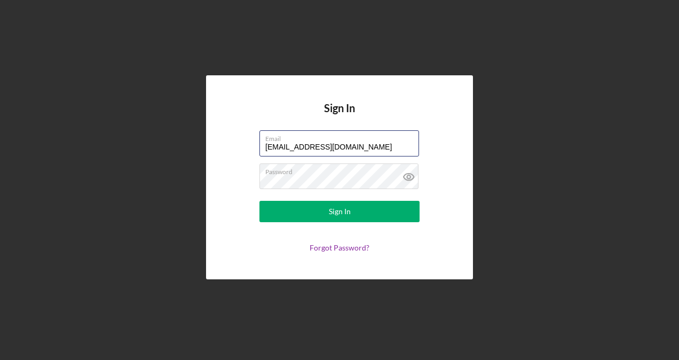
drag, startPoint x: 277, startPoint y: 146, endPoint x: 249, endPoint y: 142, distance: 28.1
click at [249, 142] on form "Email info@freerangeflowerwinery.com Password Sign In Forgot Password?" at bounding box center [340, 191] width 214 height 122
type input "aaliyah@freerangeflowerwinery.com"
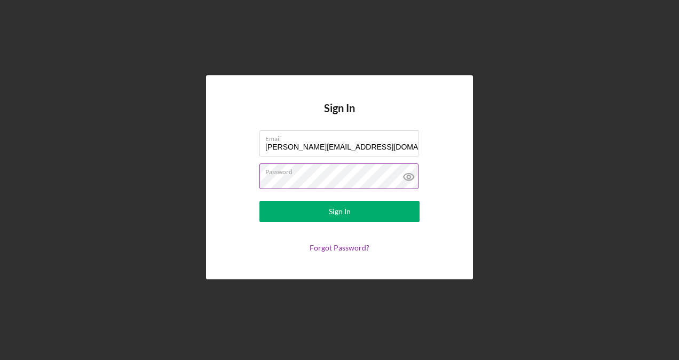
click at [411, 175] on icon at bounding box center [409, 176] width 27 height 27
click at [348, 249] on link "Forgot Password?" at bounding box center [340, 247] width 60 height 9
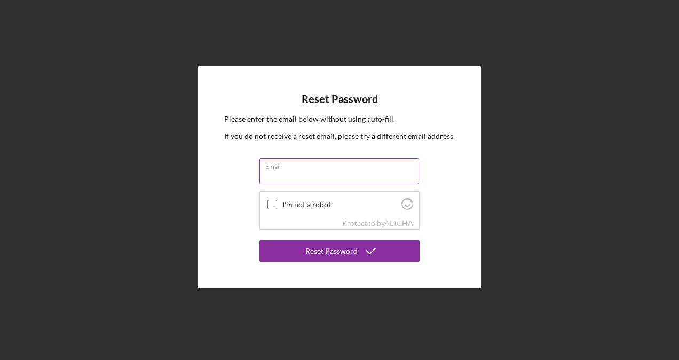
click at [333, 175] on input "Email" at bounding box center [339, 171] width 160 height 26
type input "aaliyah@freerangeflowerwinery.com"
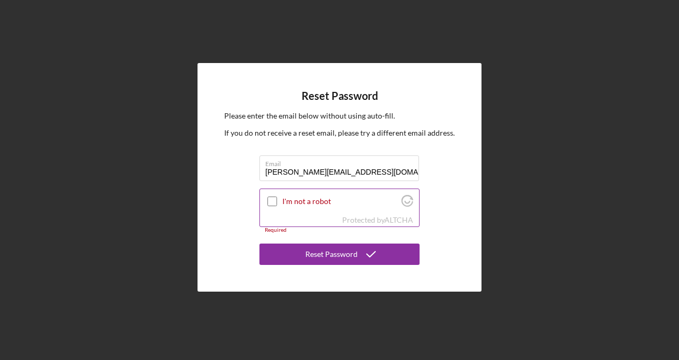
click at [267, 204] on div at bounding box center [272, 201] width 13 height 13
click at [272, 202] on input "I'm not a robot" at bounding box center [272, 201] width 10 height 10
checkbox input "true"
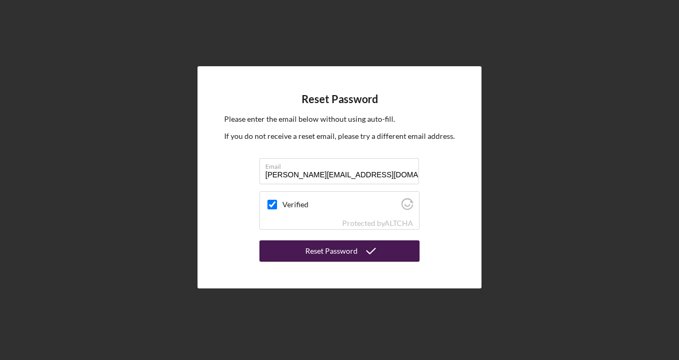
click at [315, 255] on div "Reset Password" at bounding box center [331, 250] width 52 height 21
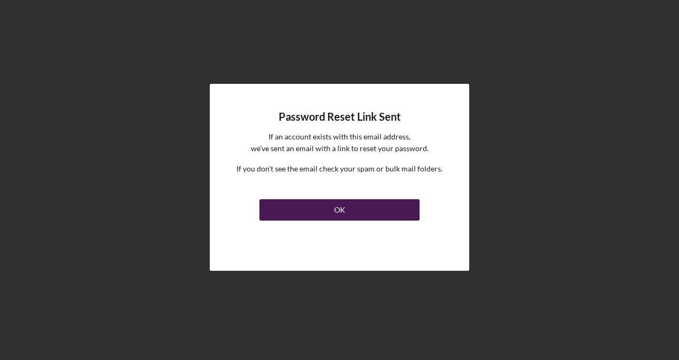
click at [345, 203] on button "OK" at bounding box center [339, 209] width 160 height 21
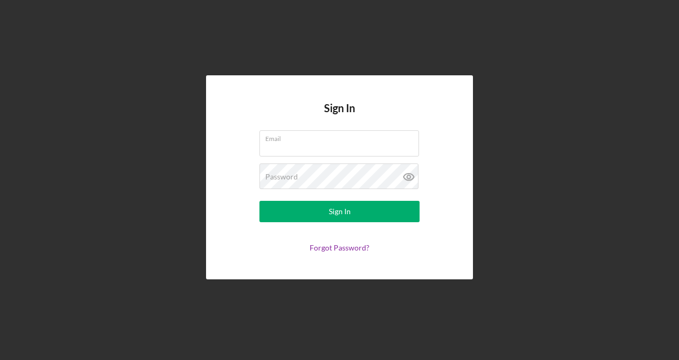
type input "info@freerangeflowerwinery.com"
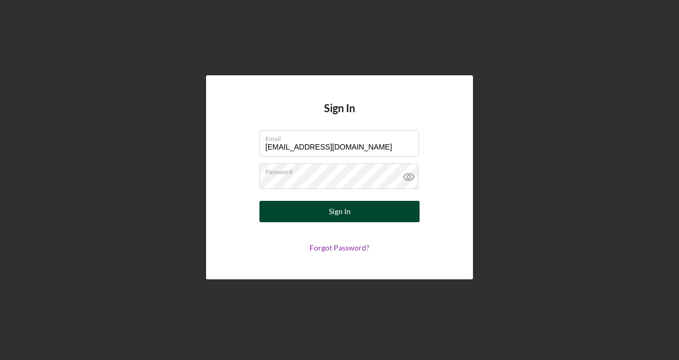
click at [361, 208] on button "Sign In" at bounding box center [339, 211] width 160 height 21
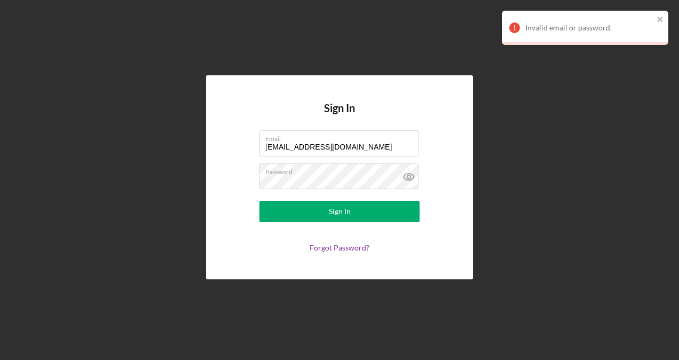
click at [0, 359] on nordpass-portal at bounding box center [0, 360] width 0 height 0
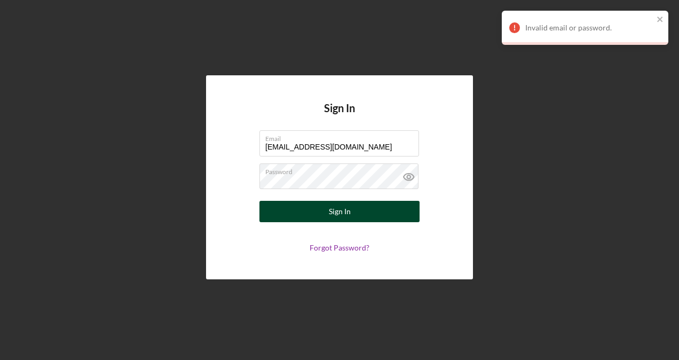
click at [377, 204] on button "Sign In" at bounding box center [339, 211] width 160 height 21
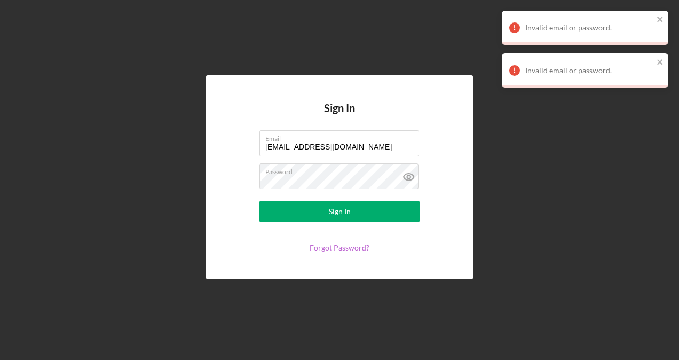
click at [331, 247] on link "Forgot Password?" at bounding box center [340, 247] width 60 height 9
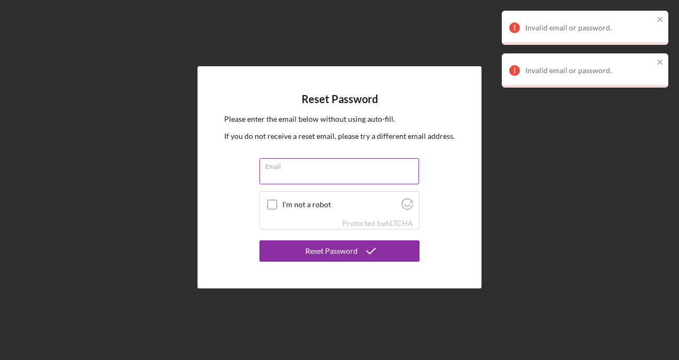
click at [343, 173] on input "Email" at bounding box center [339, 171] width 160 height 26
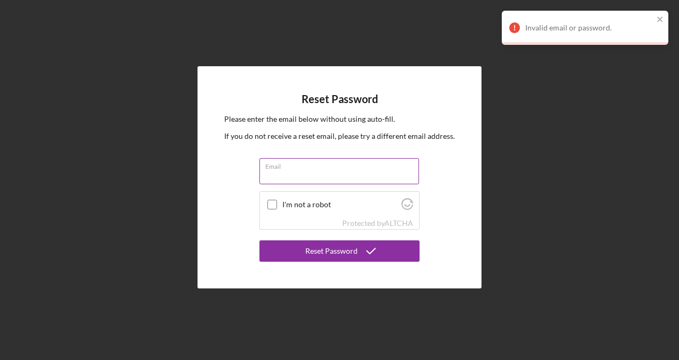
click at [351, 163] on label "Email" at bounding box center [342, 165] width 154 height 12
click at [351, 163] on input "Email" at bounding box center [339, 171] width 160 height 26
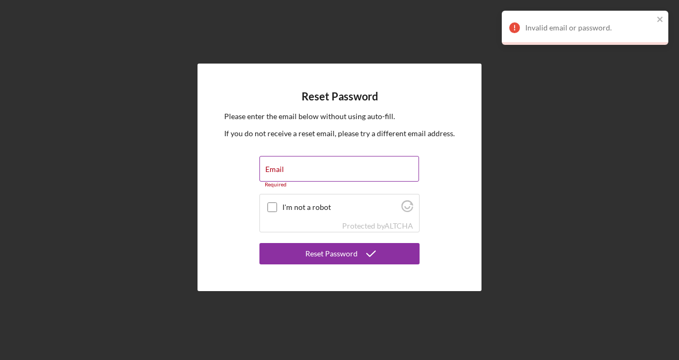
click at [351, 163] on div "Email Required" at bounding box center [339, 172] width 160 height 32
click at [317, 171] on input "Email" at bounding box center [339, 169] width 160 height 26
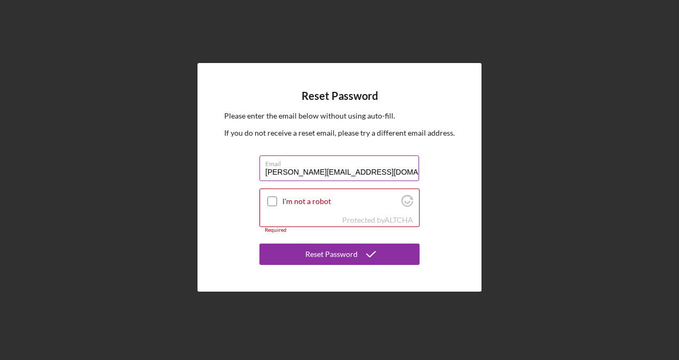
type input "aaliyah@freerangeflowerwinery.com"
click at [259, 243] on button "Reset Password" at bounding box center [339, 253] width 160 height 21
click at [277, 199] on input "I'm not a robot" at bounding box center [272, 201] width 10 height 10
click at [277, 199] on icon at bounding box center [272, 201] width 12 height 12
checkbox input "true"
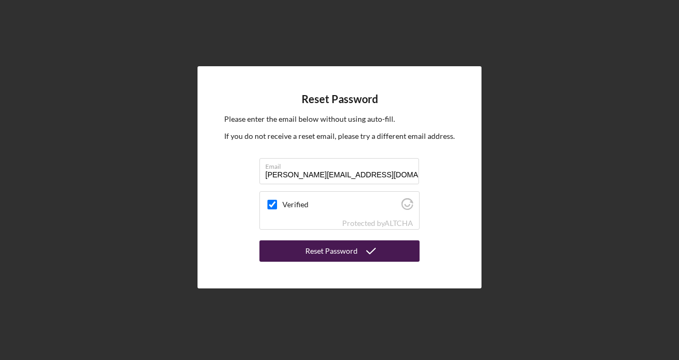
drag, startPoint x: 277, startPoint y: 199, endPoint x: 320, endPoint y: 254, distance: 70.3
click at [320, 254] on div "Reset Password" at bounding box center [331, 250] width 52 height 21
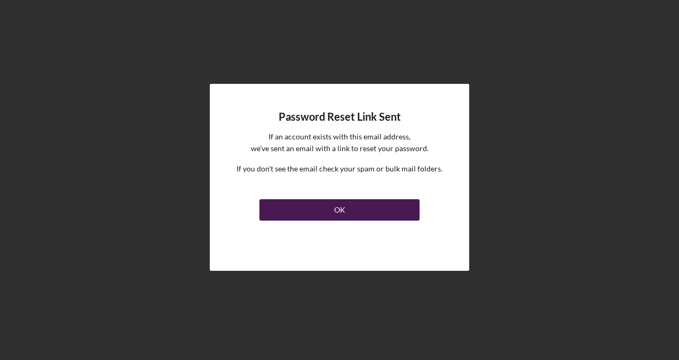
click at [344, 219] on div "OK" at bounding box center [339, 209] width 11 height 21
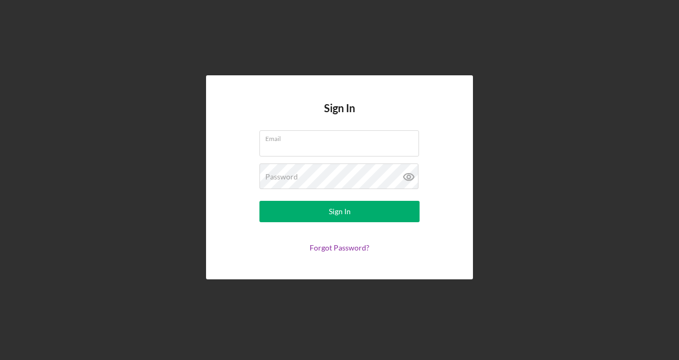
type input "info@freerangeflowerwinery.com"
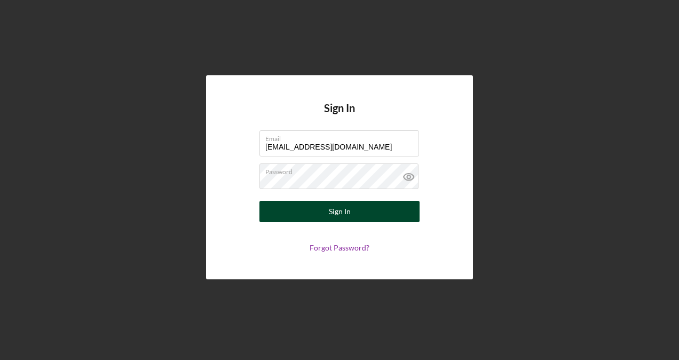
click at [360, 208] on button "Sign In" at bounding box center [339, 211] width 160 height 21
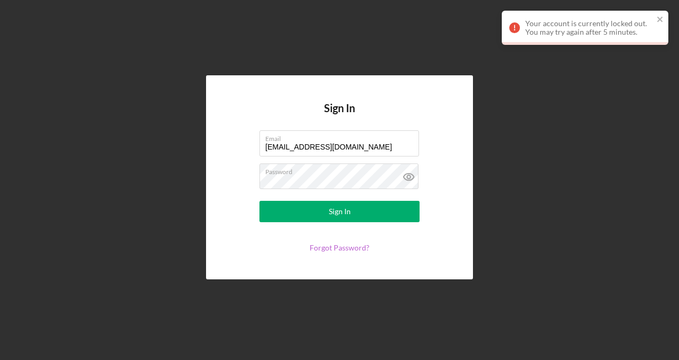
click at [344, 246] on link "Forgot Password?" at bounding box center [340, 247] width 60 height 9
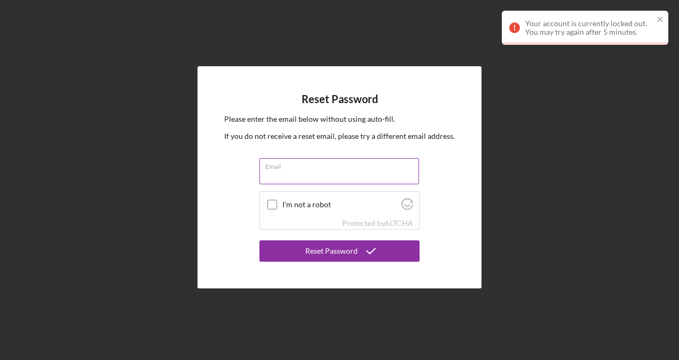
click at [341, 168] on div "Email" at bounding box center [339, 171] width 160 height 27
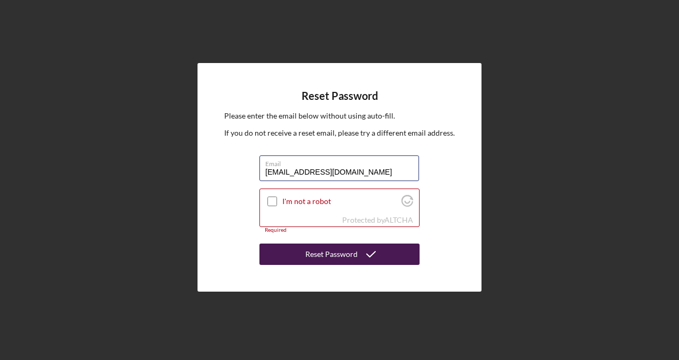
type input "info@freerangeflowerwinery.com"
click at [325, 256] on div "Reset Password" at bounding box center [331, 253] width 52 height 21
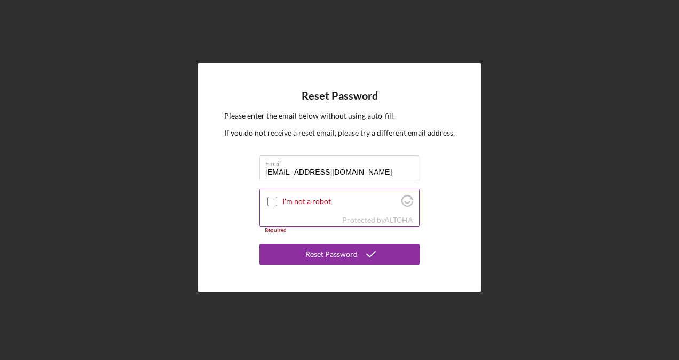
click at [273, 201] on input "I'm not a robot" at bounding box center [272, 201] width 10 height 10
checkbox input "true"
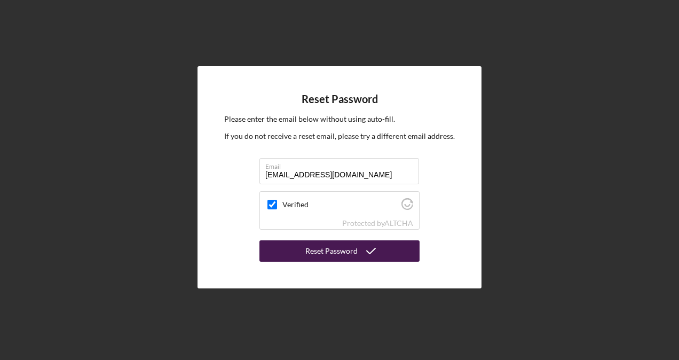
click at [352, 251] on div "Reset Password" at bounding box center [331, 250] width 52 height 21
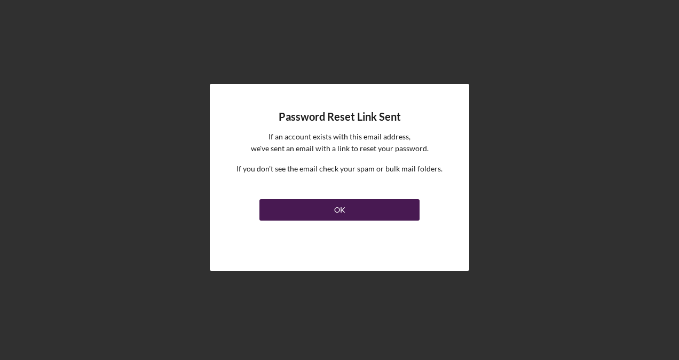
click at [353, 211] on button "OK" at bounding box center [339, 209] width 160 height 21
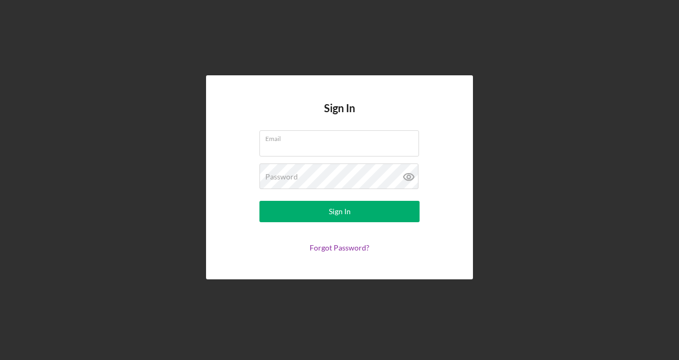
type input "info@freerangeflowerwinery.com"
click at [353, 211] on button "Sign In" at bounding box center [339, 211] width 160 height 21
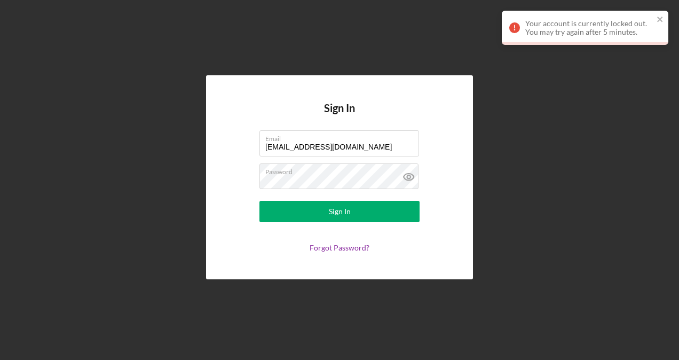
click at [0, 359] on nordpass-portal at bounding box center [0, 360] width 0 height 0
click at [658, 17] on icon "close" at bounding box center [660, 19] width 7 height 9
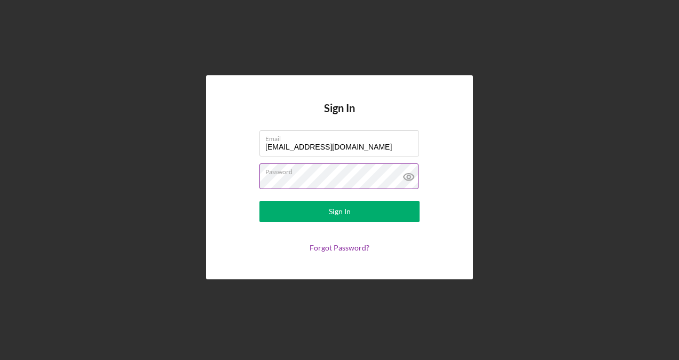
click at [413, 182] on icon at bounding box center [409, 176] width 27 height 27
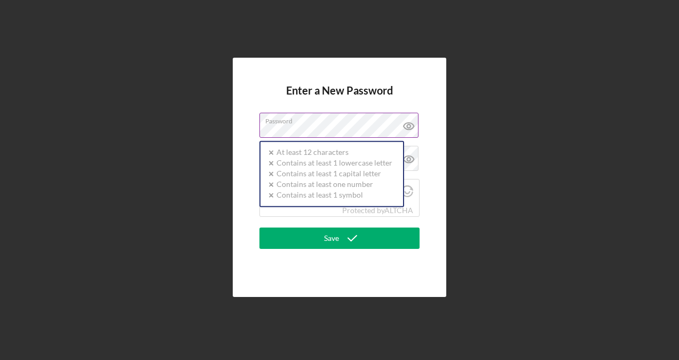
click at [308, 124] on div "Password Icon/icon-validation-no At least 12 characters Icon/icon-validation-no…" at bounding box center [339, 126] width 160 height 27
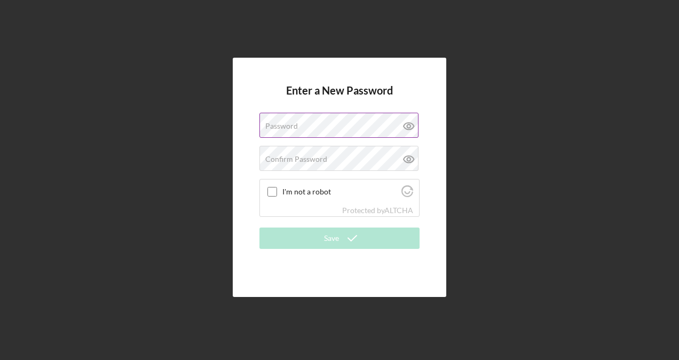
click at [308, 124] on div "Password" at bounding box center [339, 126] width 160 height 27
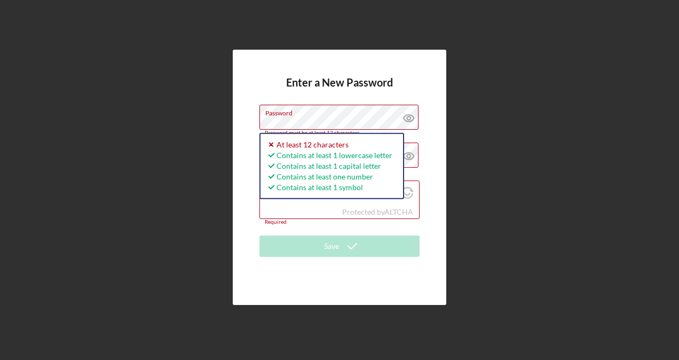
click at [229, 125] on div "Enter a New Password Password Password must be at least 12 characters. Icon/ico…" at bounding box center [339, 177] width 668 height 355
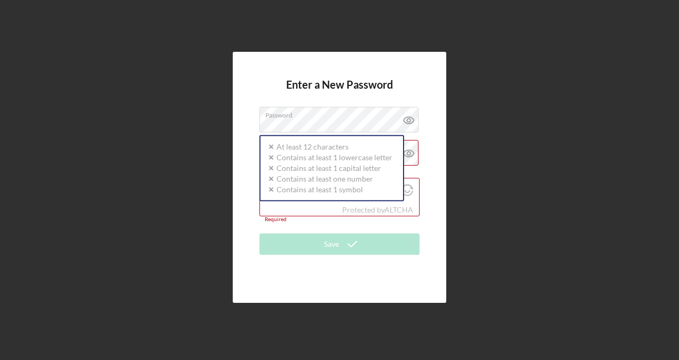
click at [219, 189] on div "Enter a New Password Password Icon/icon-validation-no At least 12 characters Ic…" at bounding box center [339, 177] width 668 height 355
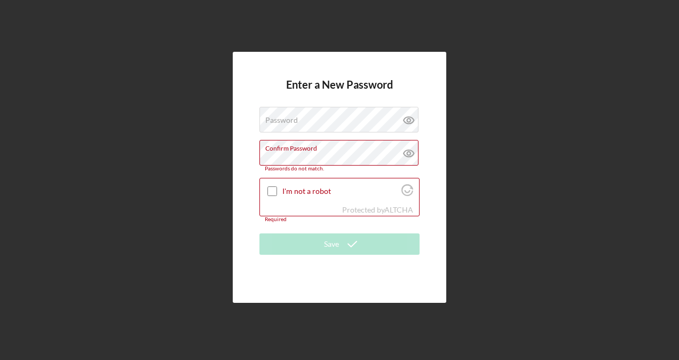
click at [176, 162] on div "Enter a New Password Password Confirm Password Passwords do not match. I'm not …" at bounding box center [339, 177] width 668 height 355
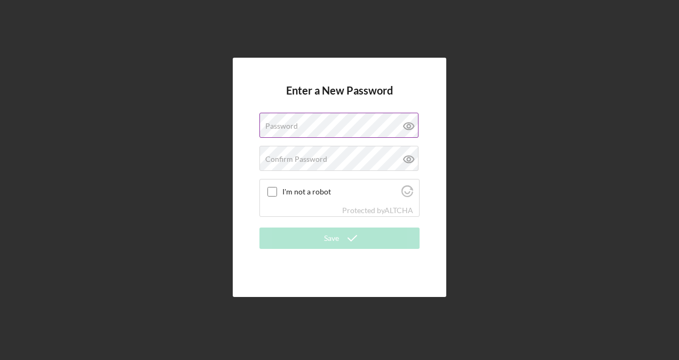
click at [275, 126] on label "Password" at bounding box center [281, 126] width 33 height 9
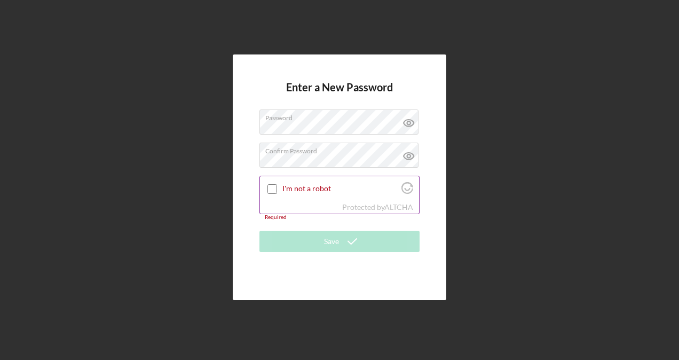
click at [271, 186] on input "I'm not a robot" at bounding box center [272, 189] width 10 height 10
checkbox input "true"
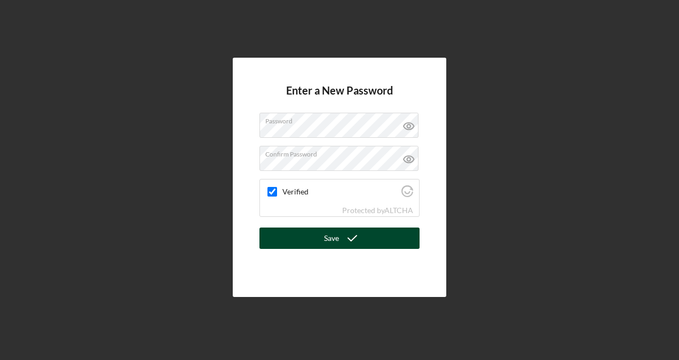
click at [340, 241] on icon "submit" at bounding box center [352, 238] width 27 height 27
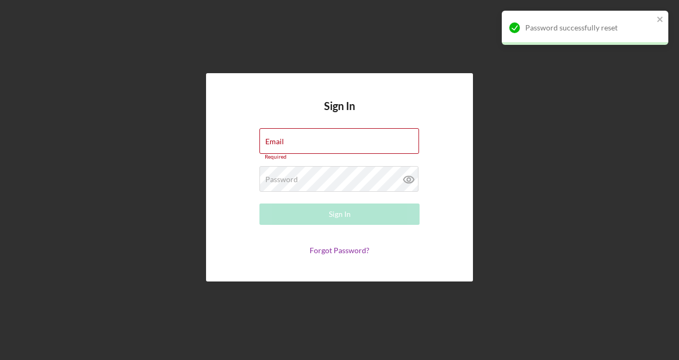
type input "info@freerangeflowerwinery.com"
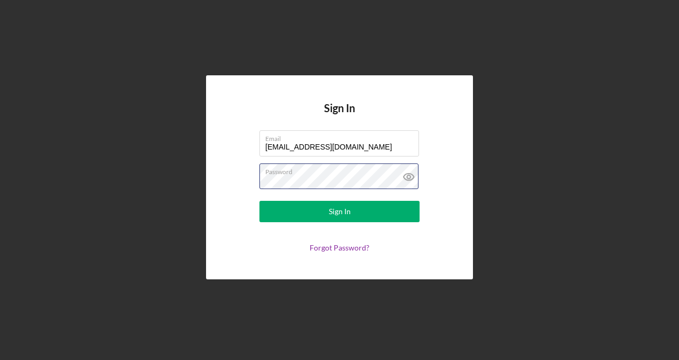
click at [226, 182] on div "Sign In Email info@freerangeflowerwinery.com Password Sign In Forgot Password?" at bounding box center [339, 176] width 267 height 203
click at [414, 176] on icon at bounding box center [409, 177] width 10 height 7
click at [350, 174] on div "Password" at bounding box center [339, 176] width 160 height 27
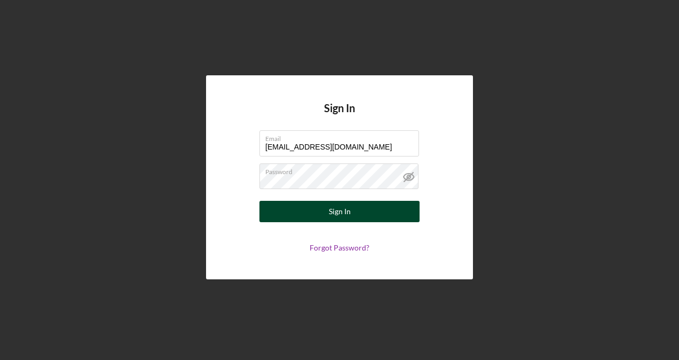
click at [325, 205] on button "Sign In" at bounding box center [339, 211] width 160 height 21
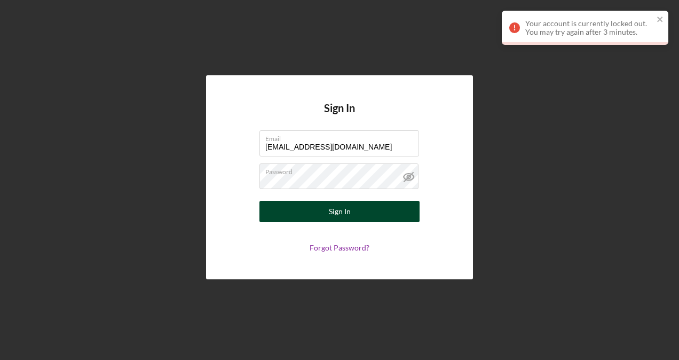
click at [325, 210] on button "Sign In" at bounding box center [339, 211] width 160 height 21
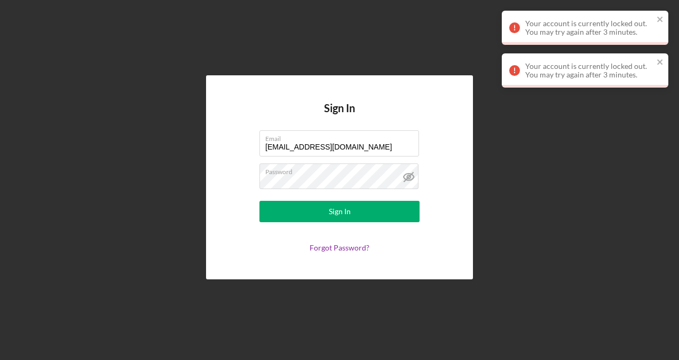
click at [409, 174] on icon at bounding box center [409, 177] width 10 height 7
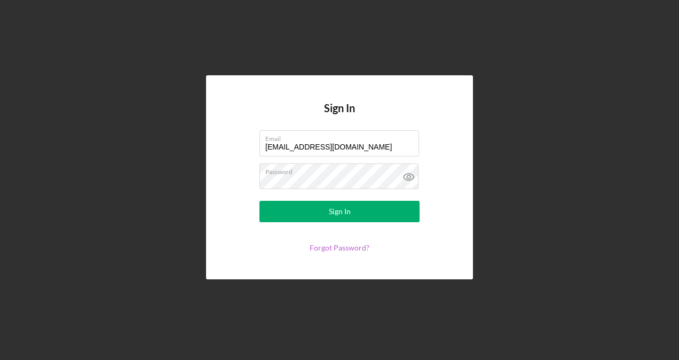
click at [350, 246] on link "Forgot Password?" at bounding box center [340, 247] width 60 height 9
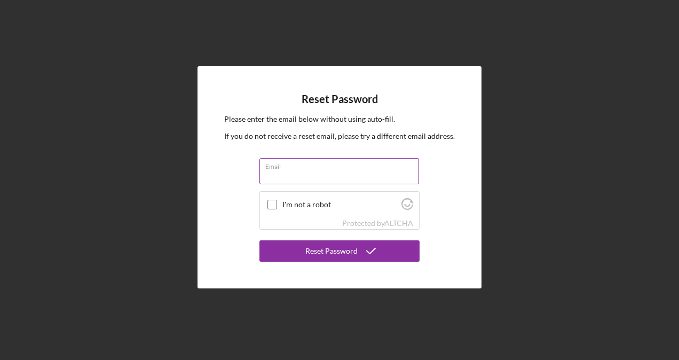
click at [344, 172] on input "Email" at bounding box center [339, 171] width 160 height 26
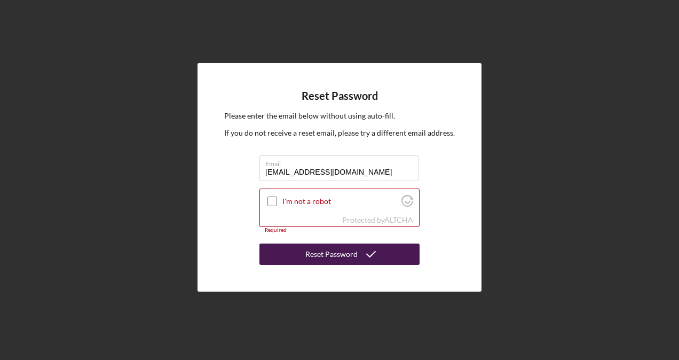
type input "info@freerangeflowerwinery.com"
click at [351, 251] on div "Reset Password" at bounding box center [331, 253] width 52 height 21
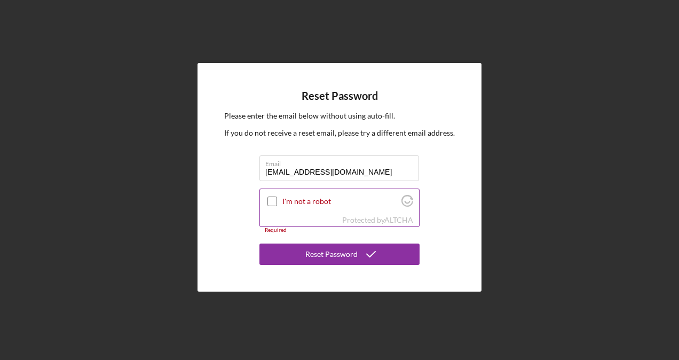
click at [271, 201] on input "I'm not a robot" at bounding box center [272, 201] width 10 height 10
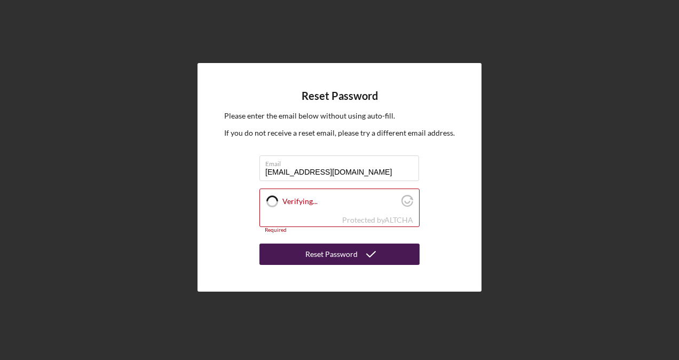
checkbox input "true"
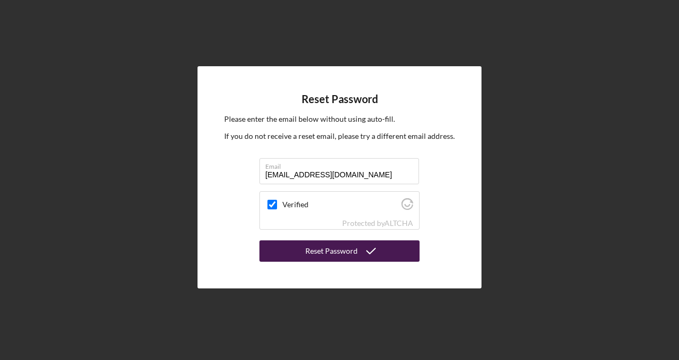
click at [336, 249] on div "Reset Password" at bounding box center [331, 250] width 52 height 21
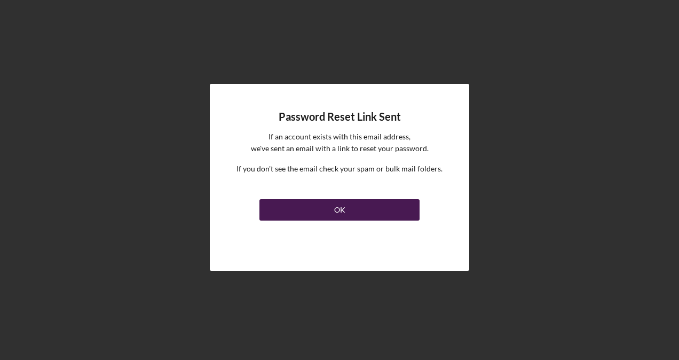
click at [339, 204] on div "OK" at bounding box center [339, 209] width 11 height 21
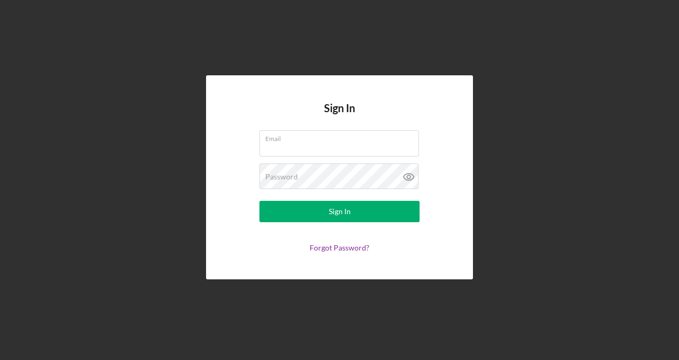
type input "info@freerangeflowerwinery.com"
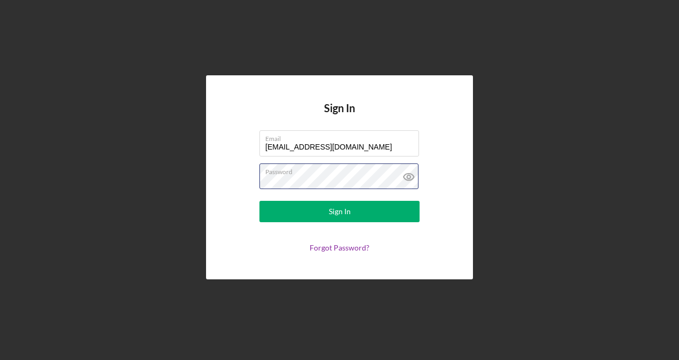
click at [229, 177] on div "Sign In Email info@freerangeflowerwinery.com Password Sign In Forgot Password?" at bounding box center [339, 176] width 267 height 203
click at [410, 176] on icon at bounding box center [408, 176] width 3 height 3
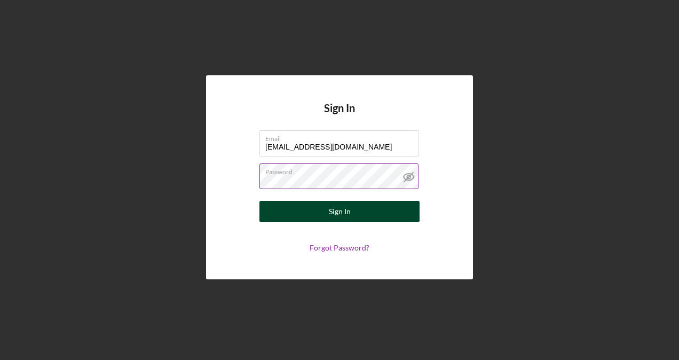
click at [377, 209] on button "Sign In" at bounding box center [339, 211] width 160 height 21
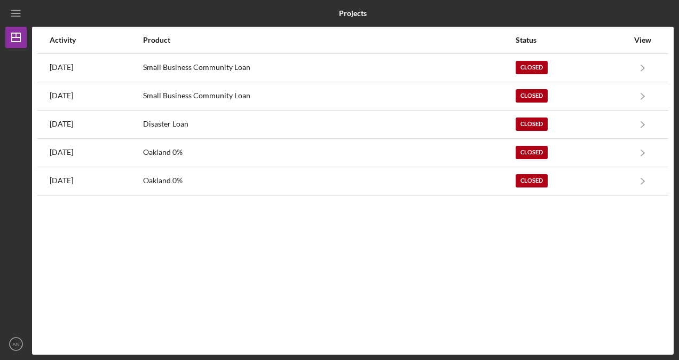
click at [0, 359] on nordpass-portal at bounding box center [0, 360] width 0 height 0
click at [16, 19] on icon "Icon/Menu" at bounding box center [16, 14] width 24 height 24
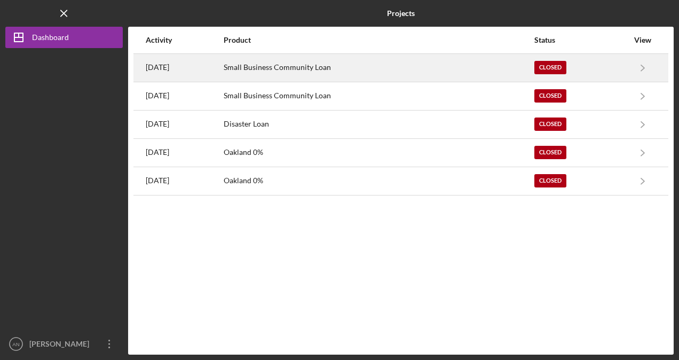
click at [312, 68] on div "Small Business Community Loan" at bounding box center [379, 67] width 310 height 27
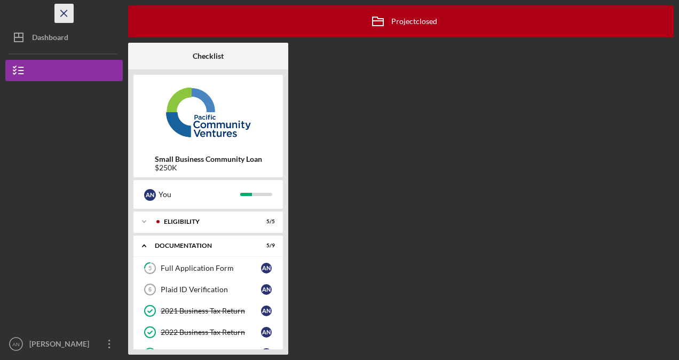
click at [62, 16] on icon "Icon/Menu Close" at bounding box center [64, 14] width 24 height 24
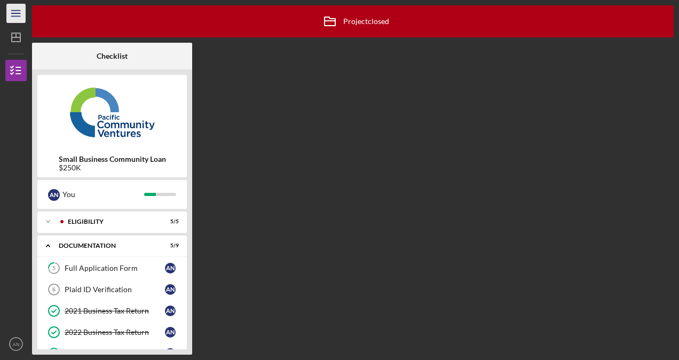
click at [17, 15] on icon "Icon/Menu" at bounding box center [16, 14] width 24 height 24
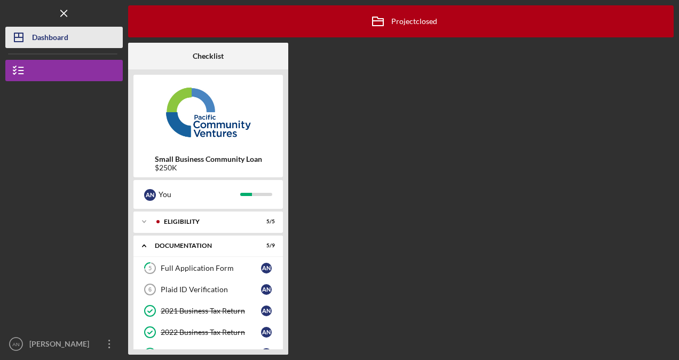
click at [25, 30] on icon "Icon/Dashboard" at bounding box center [18, 37] width 27 height 27
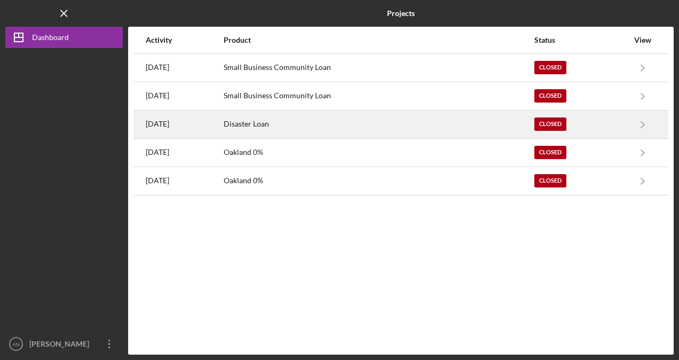
click at [566, 122] on div "Closed" at bounding box center [550, 123] width 32 height 13
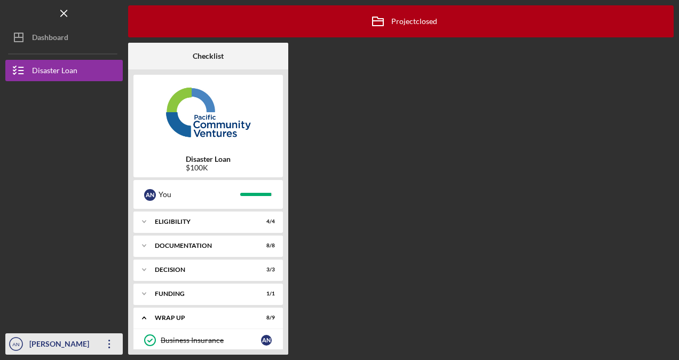
click at [112, 343] on icon "Icon/Overflow" at bounding box center [109, 343] width 27 height 27
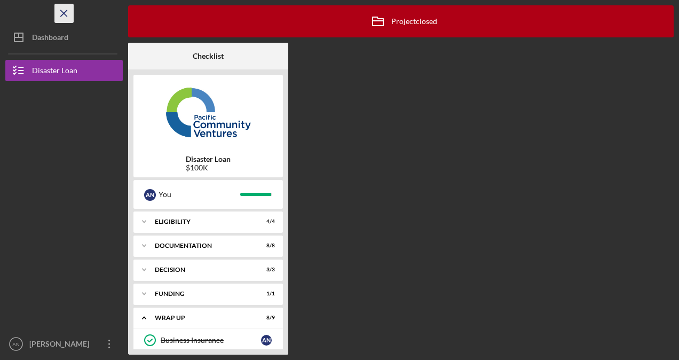
click at [63, 13] on line "button" at bounding box center [64, 13] width 6 height 6
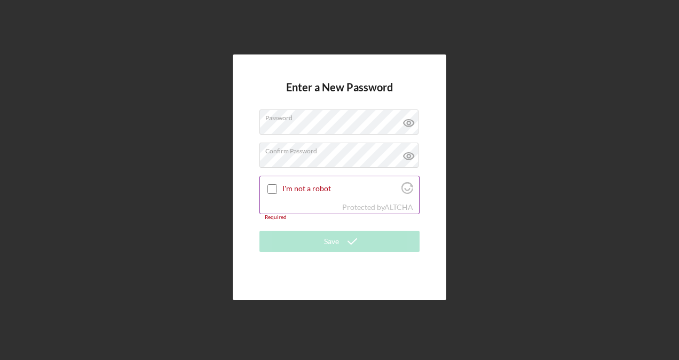
click at [273, 187] on input "I'm not a robot" at bounding box center [272, 189] width 10 height 10
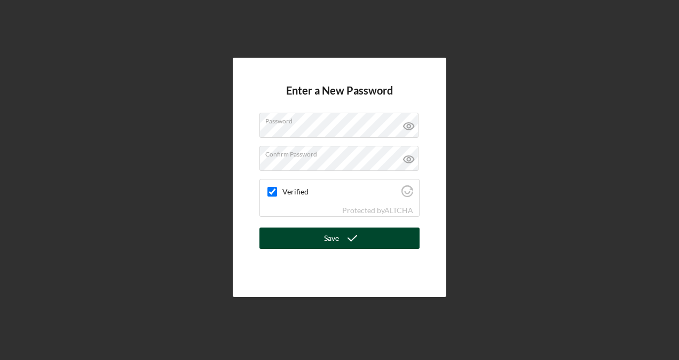
click at [363, 240] on icon "submit" at bounding box center [352, 238] width 27 height 27
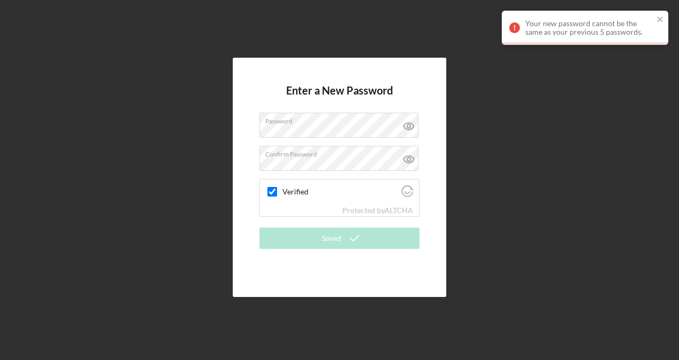
click at [0, 359] on nordpass-portal at bounding box center [0, 360] width 0 height 0
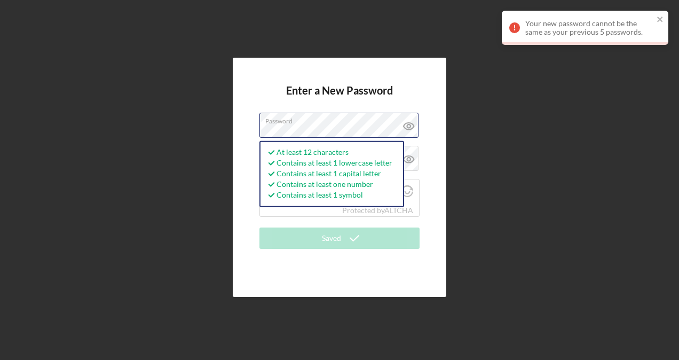
click at [213, 123] on div "Enter a New Password Password At least 12 characters Contains at least 1 lowerc…" at bounding box center [339, 177] width 668 height 355
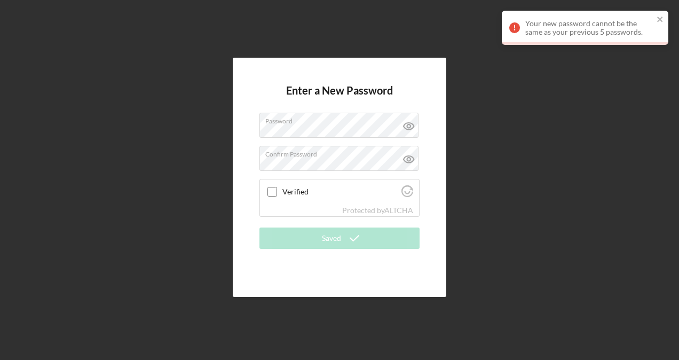
checkbox input "true"
